Goal: Task Accomplishment & Management: Use online tool/utility

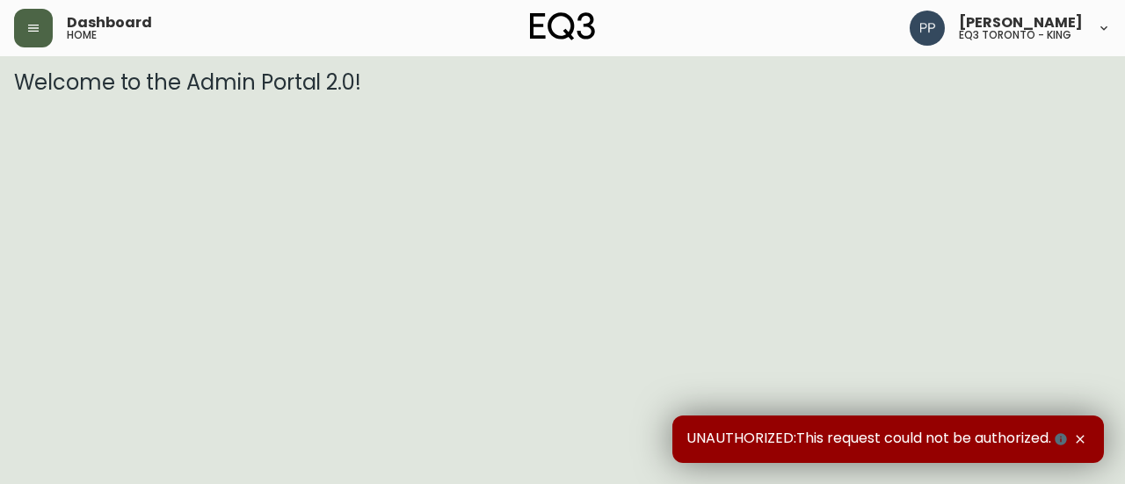
click at [33, 32] on icon "button" at bounding box center [33, 28] width 14 height 14
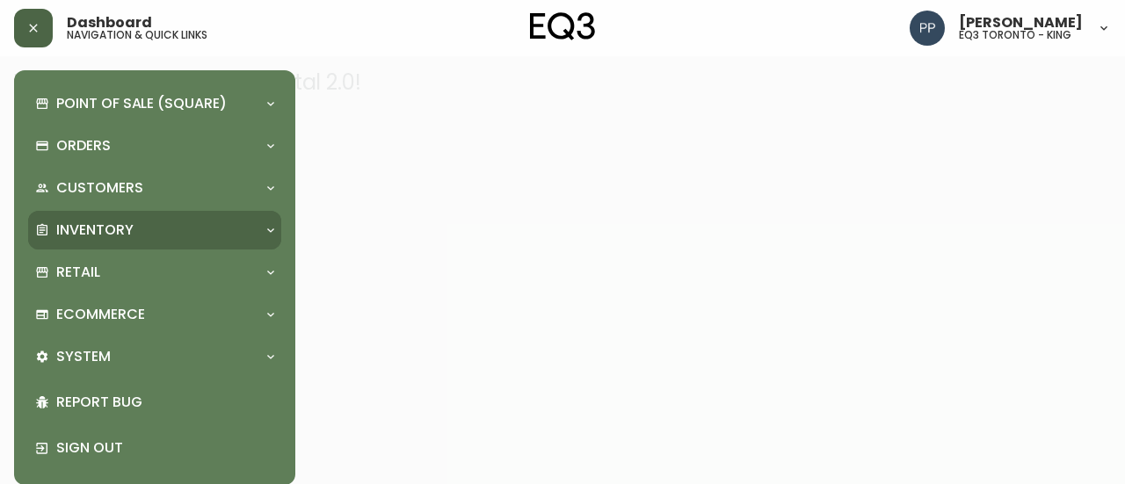
click at [104, 228] on p "Inventory" at bounding box center [94, 230] width 77 height 19
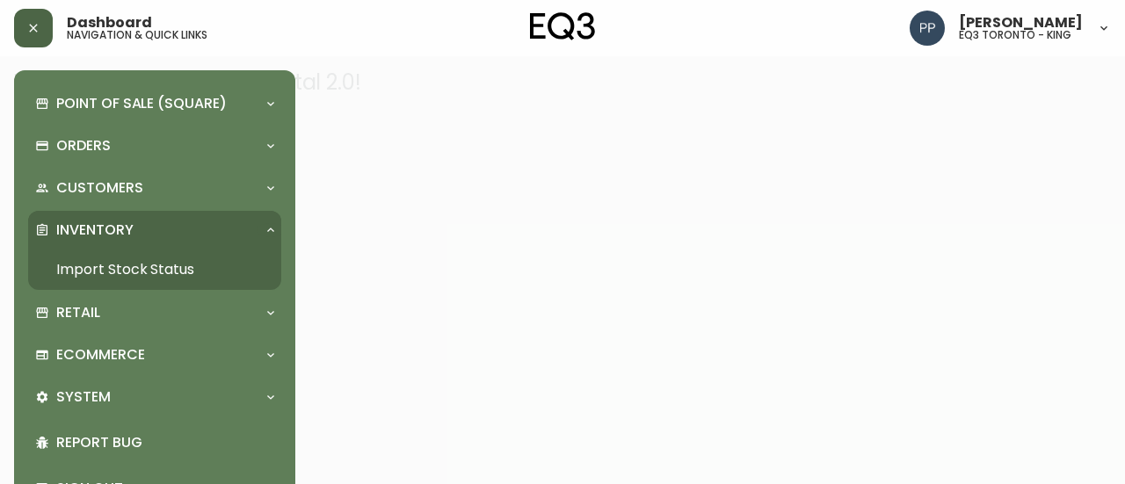
click at [134, 270] on link "Import Stock Status" at bounding box center [154, 270] width 253 height 40
